Goal: Information Seeking & Learning: Understand process/instructions

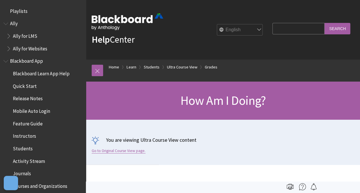
scroll to position [781, 0]
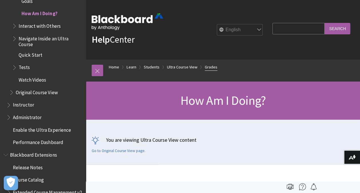
click at [207, 68] on link "Grades" at bounding box center [211, 67] width 13 height 7
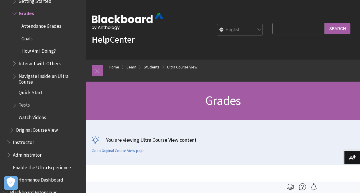
scroll to position [658, 0]
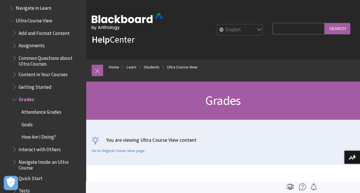
click at [54, 112] on span "Attendance Grades" at bounding box center [41, 111] width 40 height 8
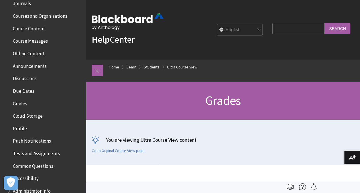
scroll to position [0, 0]
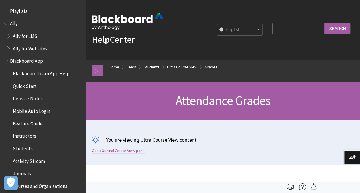
scroll to position [756, 0]
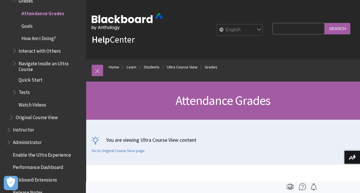
click at [113, 147] on div "You are viewing Ultra Course View content Go to Original Course View page." at bounding box center [223, 144] width 263 height 17
click at [113, 149] on link "Go to Original Course View page." at bounding box center [119, 150] width 54 height 5
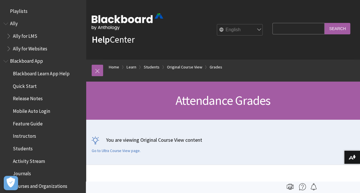
scroll to position [790, 0]
